Goal: Information Seeking & Learning: Check status

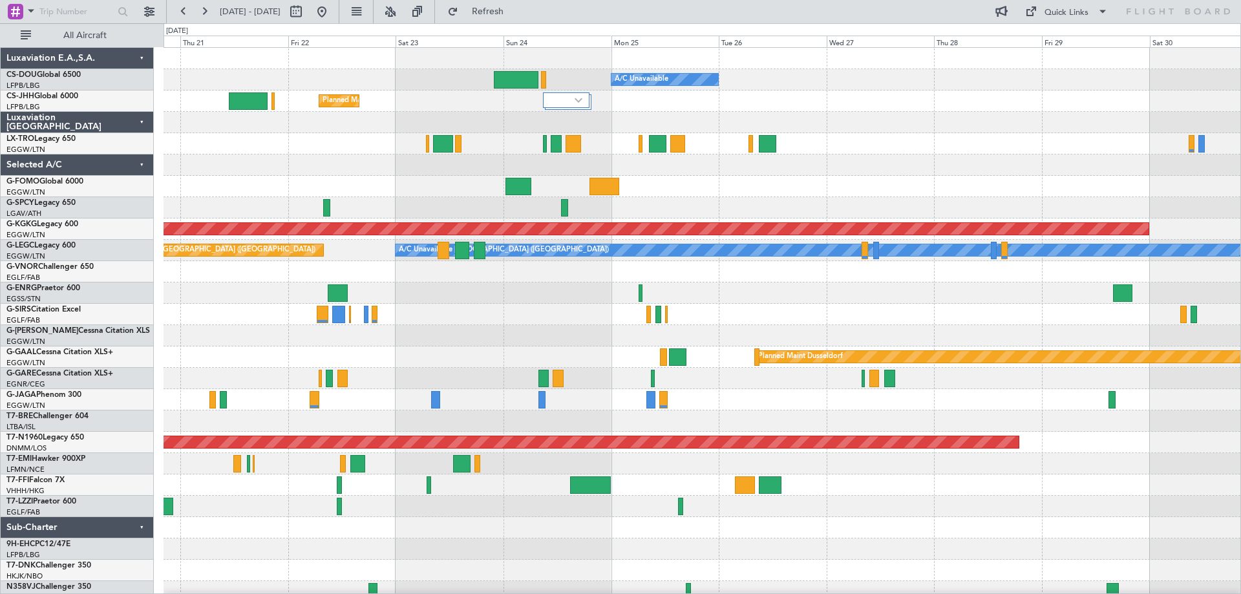
click at [333, 173] on div at bounding box center [702, 164] width 1077 height 21
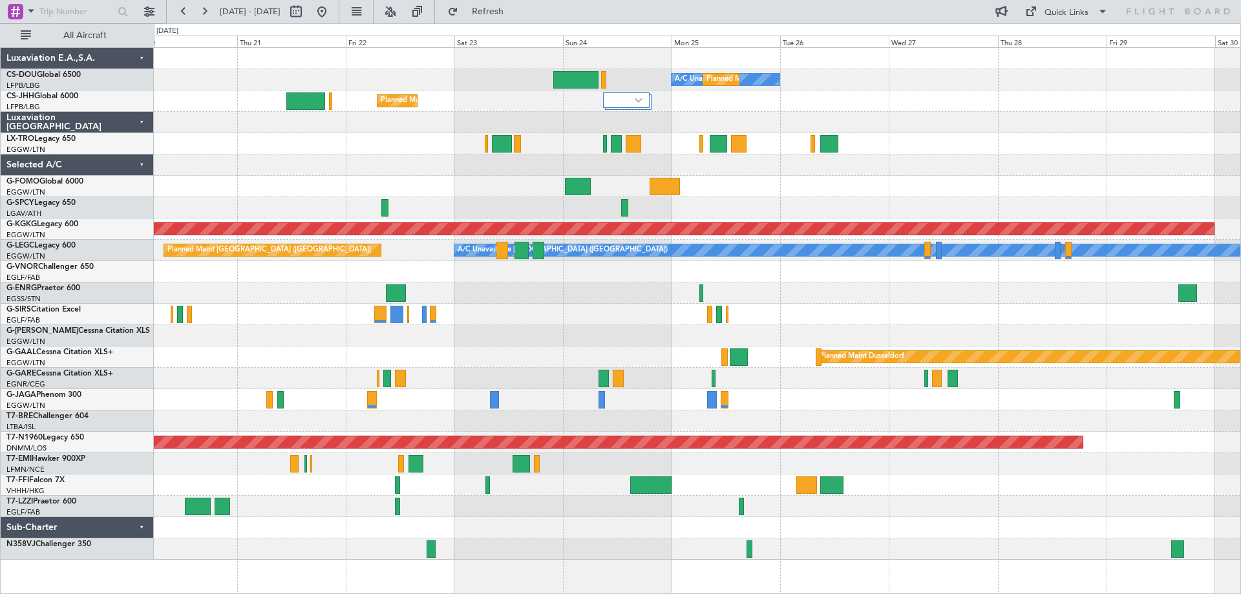
click at [1045, 136] on div "A/C Unavailable Planned Maint [GEOGRAPHIC_DATA] ([GEOGRAPHIC_DATA]) Planned Mai…" at bounding box center [697, 304] width 1087 height 512
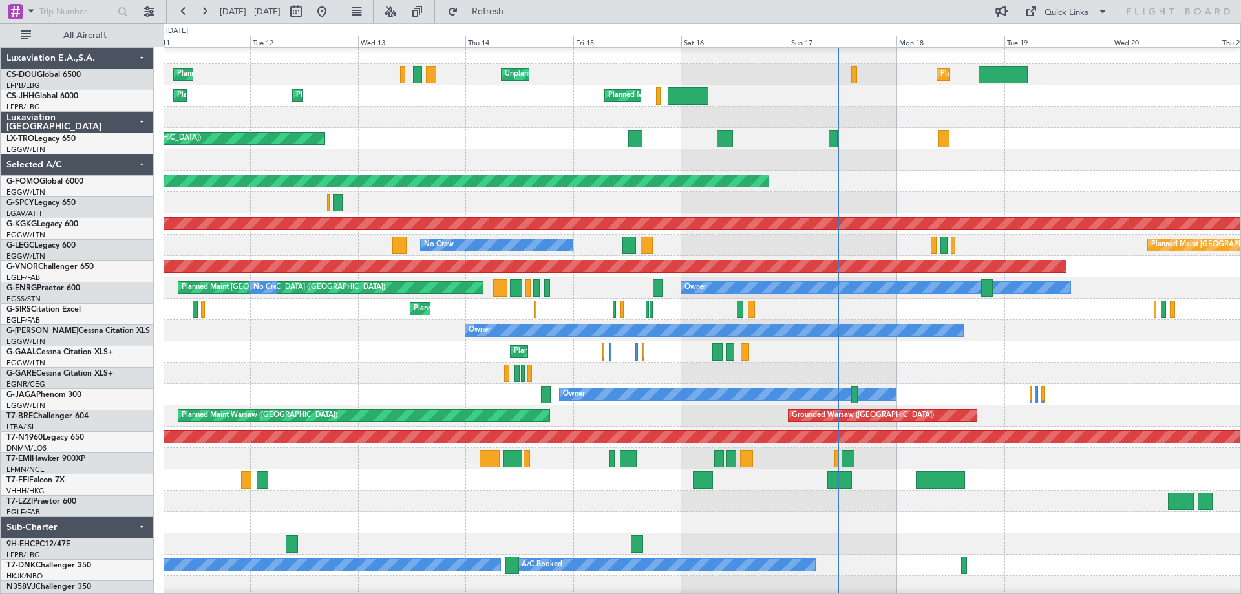
scroll to position [8, 0]
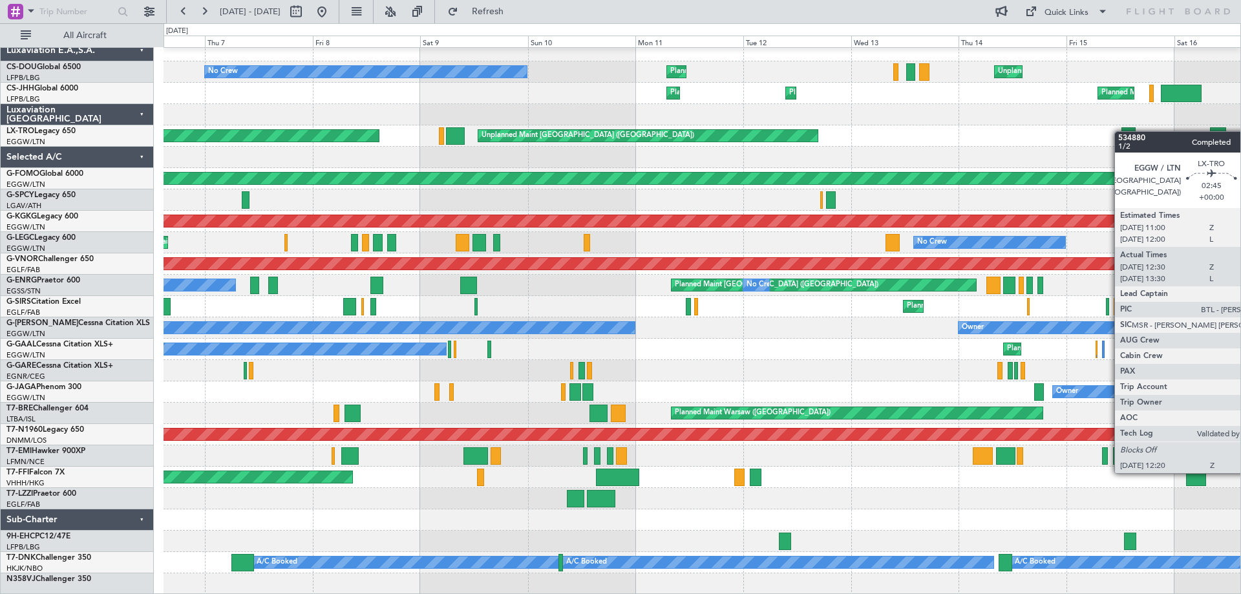
click at [1122, 131] on div at bounding box center [1129, 135] width 14 height 17
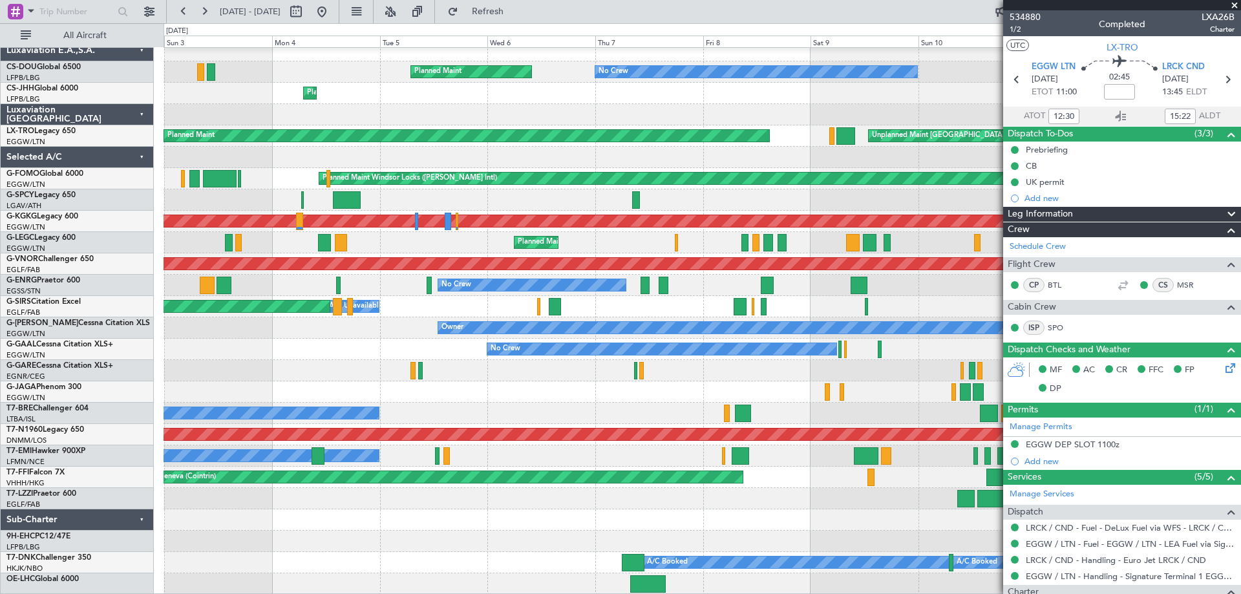
click at [841, 145] on div "Planned Maint [GEOGRAPHIC_DATA] ([GEOGRAPHIC_DATA]) No Crew Planned Maint Unpla…" at bounding box center [702, 317] width 1077 height 555
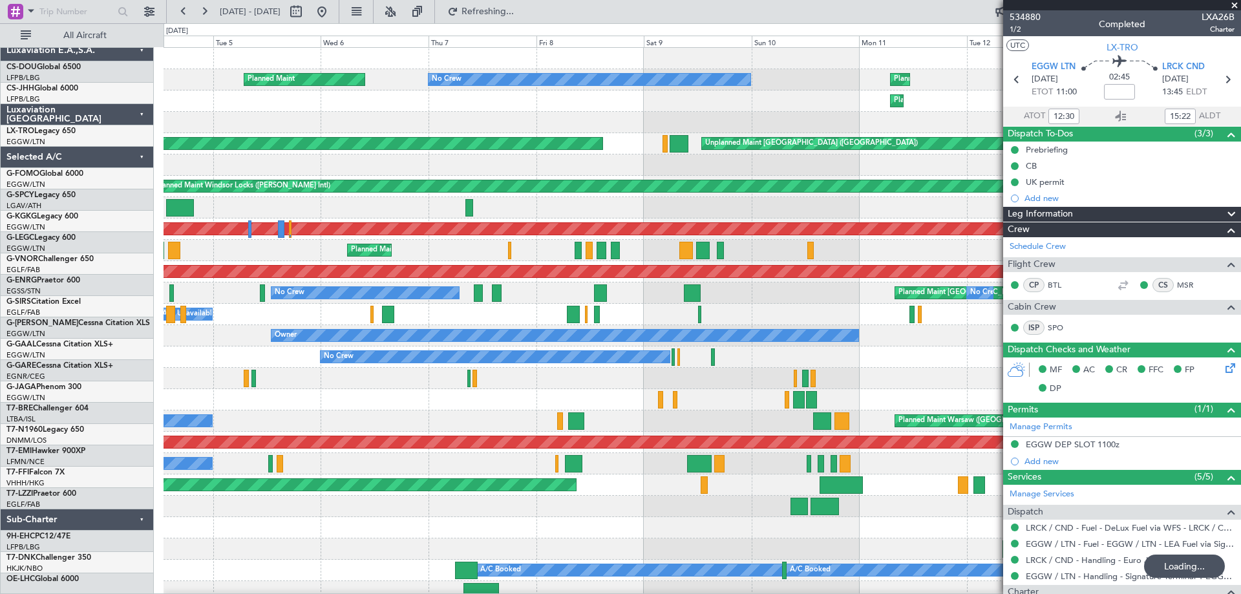
scroll to position [0, 0]
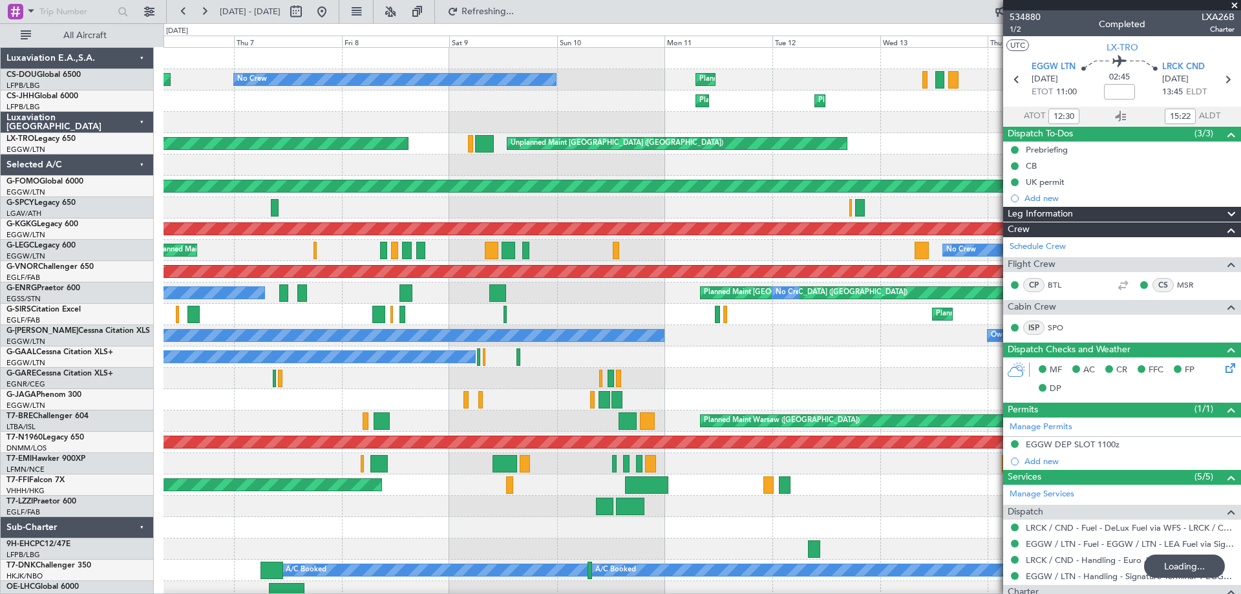
click at [564, 160] on div at bounding box center [702, 164] width 1077 height 21
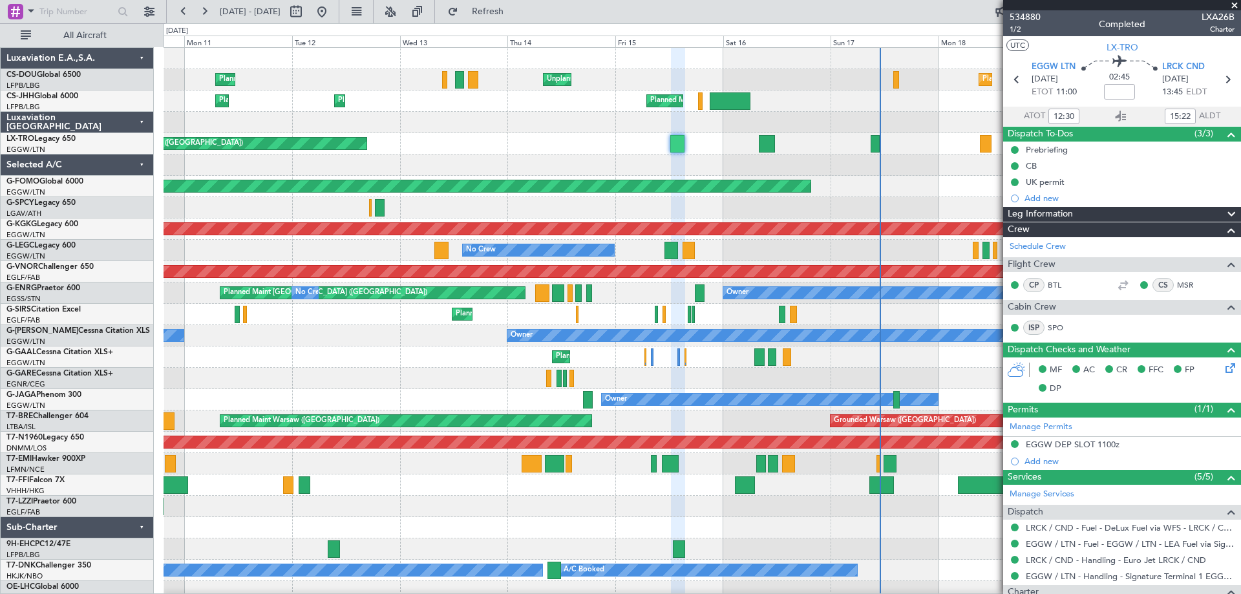
click at [449, 152] on div "Planned Maint [GEOGRAPHIC_DATA] ([GEOGRAPHIC_DATA]) Unplanned Maint [GEOGRAPHIC…" at bounding box center [702, 325] width 1077 height 555
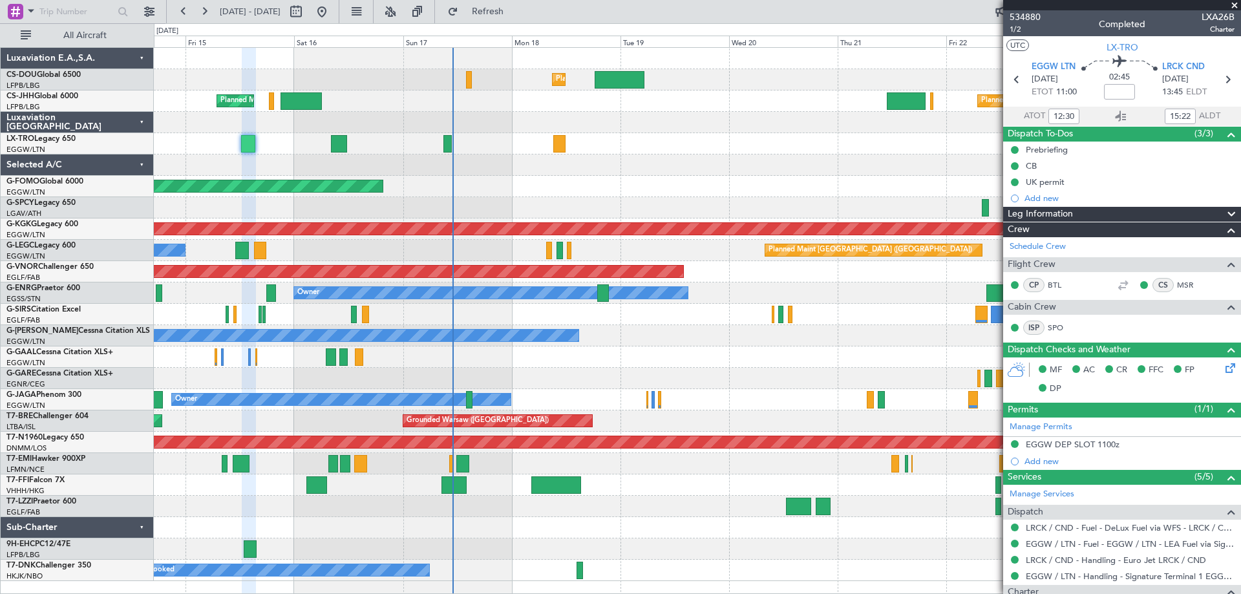
click at [457, 149] on div "Unplanned Maint [GEOGRAPHIC_DATA] ([GEOGRAPHIC_DATA])" at bounding box center [697, 143] width 1087 height 21
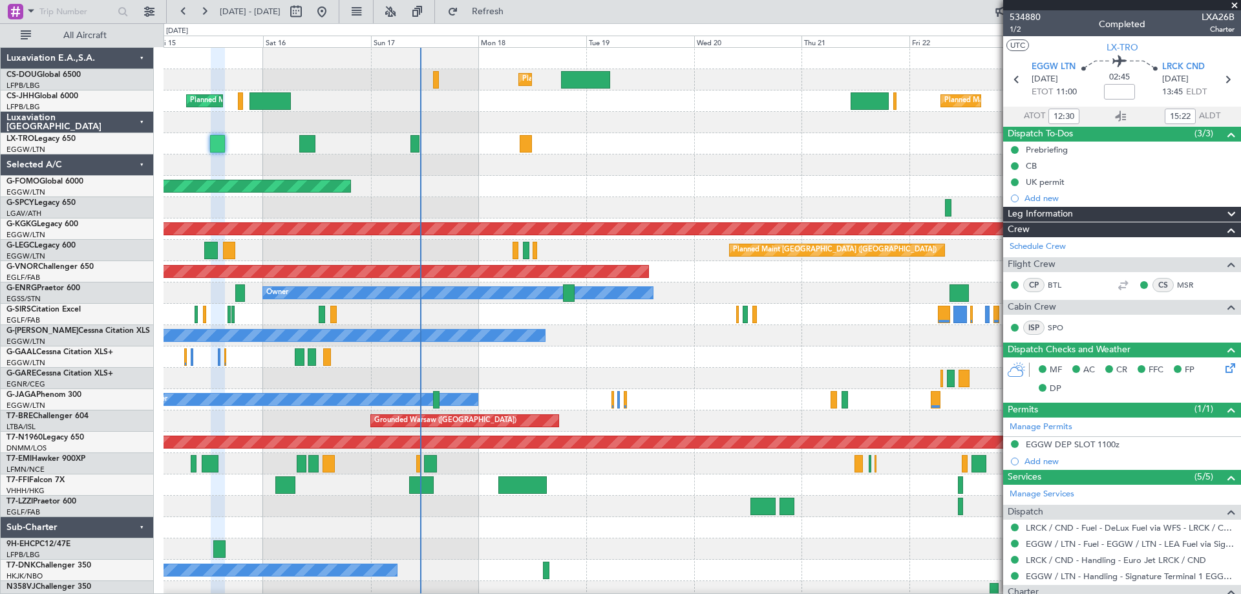
click at [1234, 5] on span at bounding box center [1234, 6] width 13 height 12
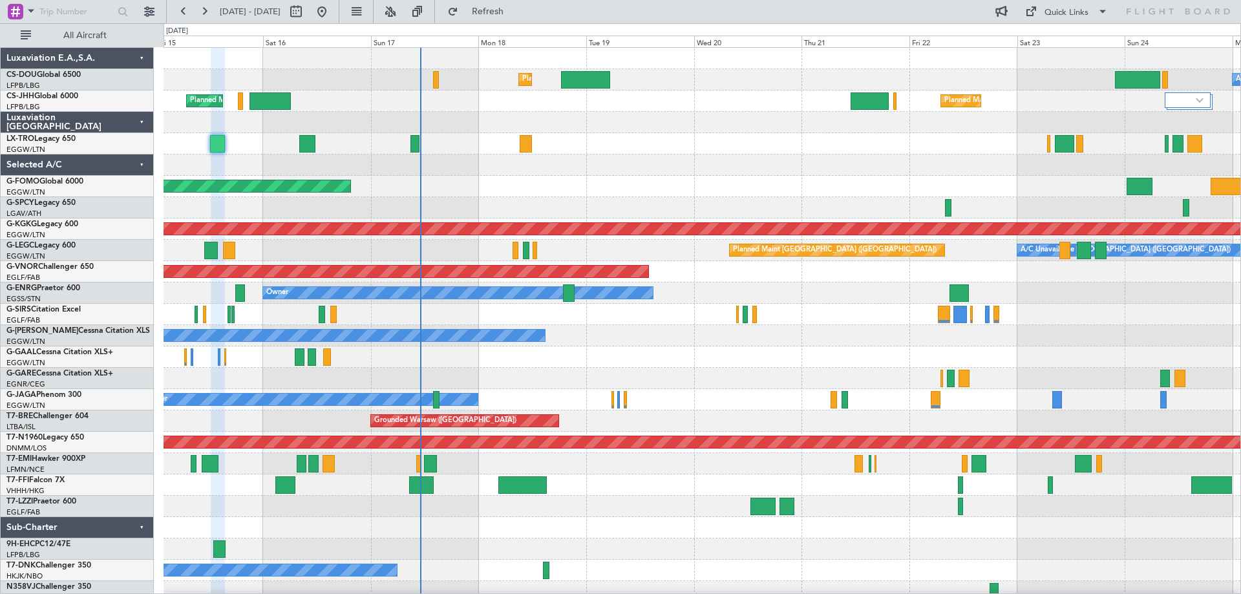
type input "0"
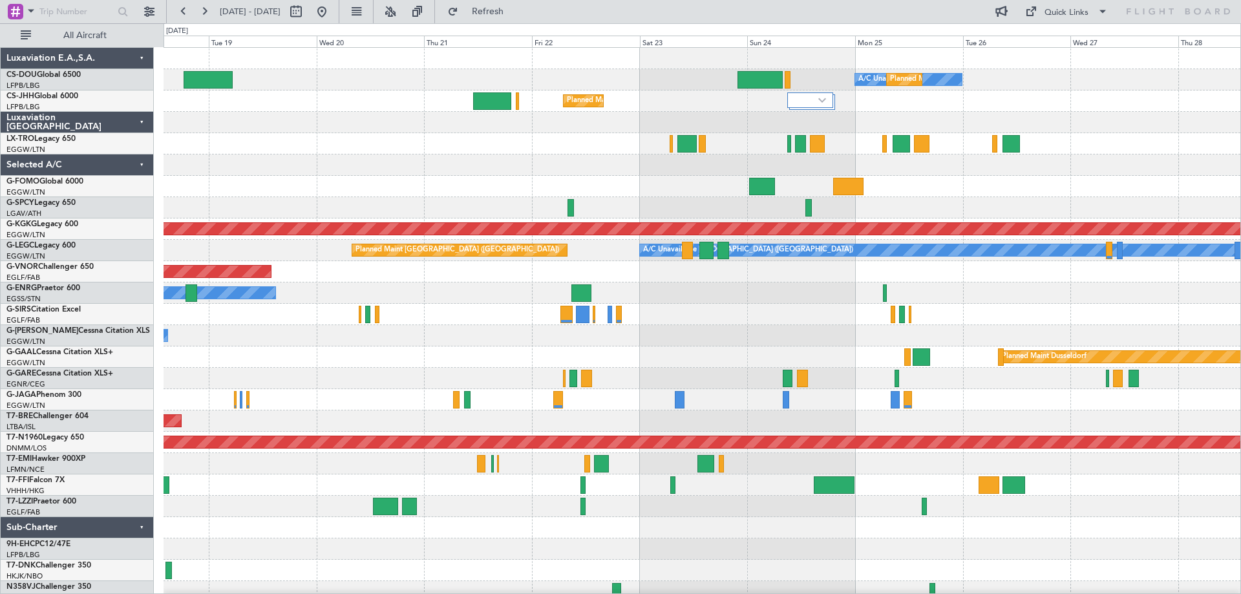
click at [577, 160] on div "A/C Unavailable Planned Maint [GEOGRAPHIC_DATA] ([GEOGRAPHIC_DATA]) Planned Mai…" at bounding box center [702, 325] width 1077 height 555
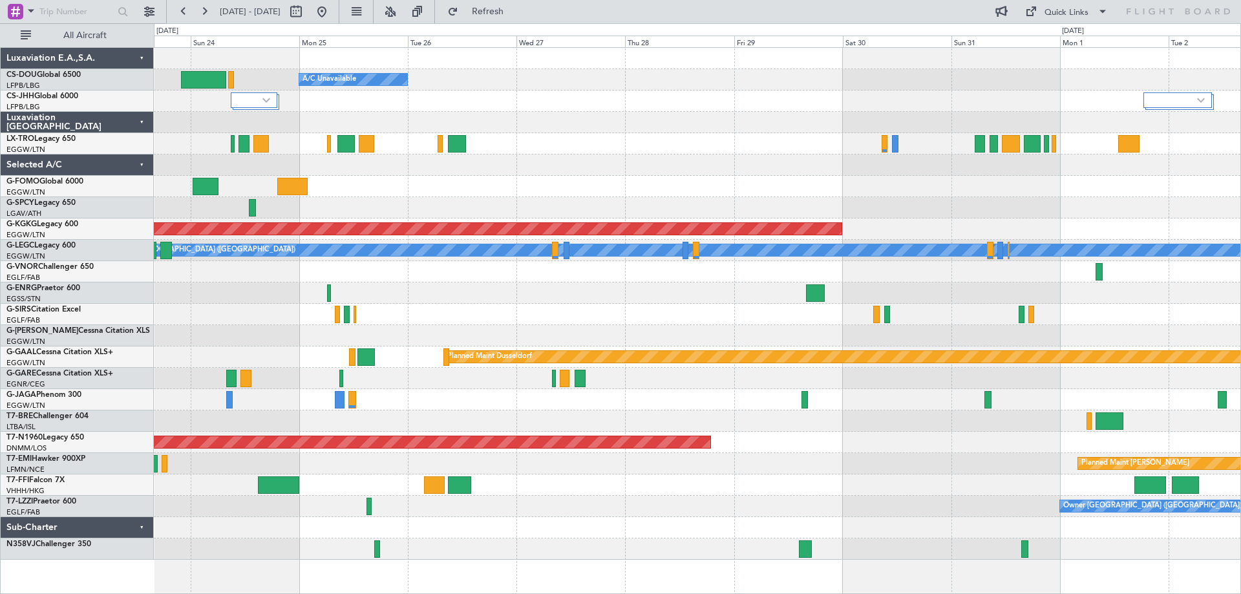
click at [572, 165] on div "Planned Maint [GEOGRAPHIC_DATA] ([GEOGRAPHIC_DATA]) A/C Unavailable Planned Mai…" at bounding box center [697, 304] width 1087 height 512
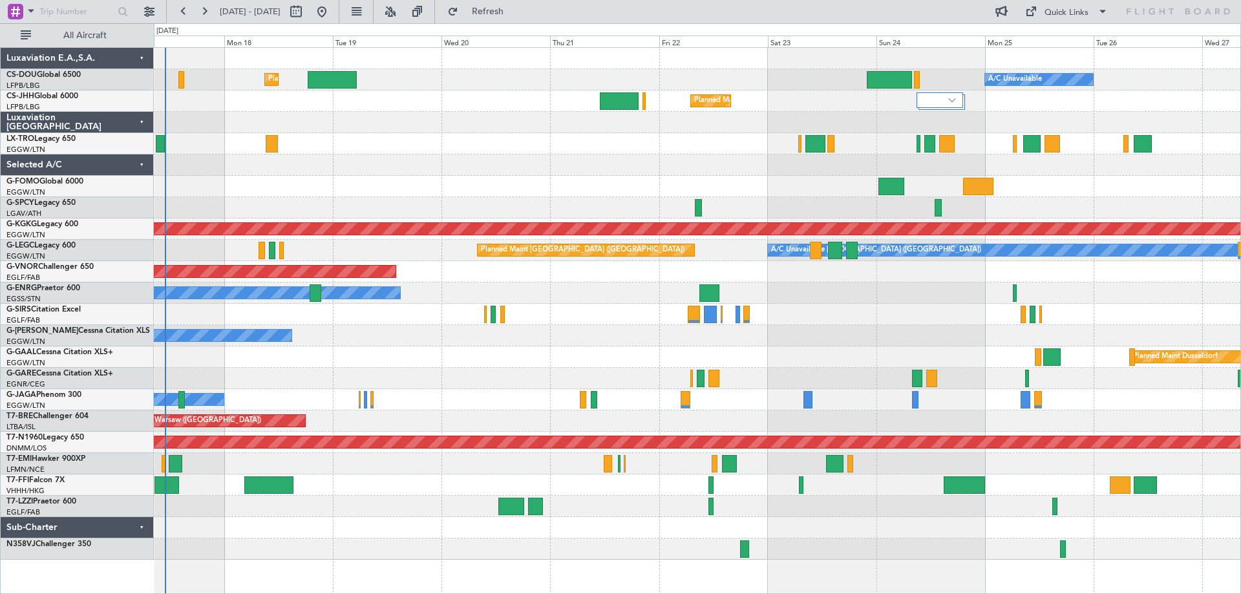
click at [1133, 215] on div "Planned Maint [GEOGRAPHIC_DATA] ([GEOGRAPHIC_DATA]) A/C Unavailable Planned Mai…" at bounding box center [697, 304] width 1087 height 512
